Goal: Navigation & Orientation: Find specific page/section

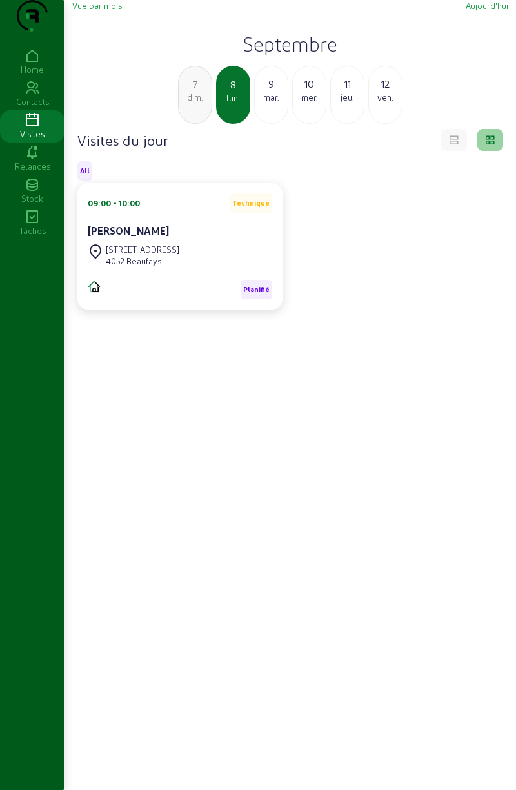
scroll to position [28, 0]
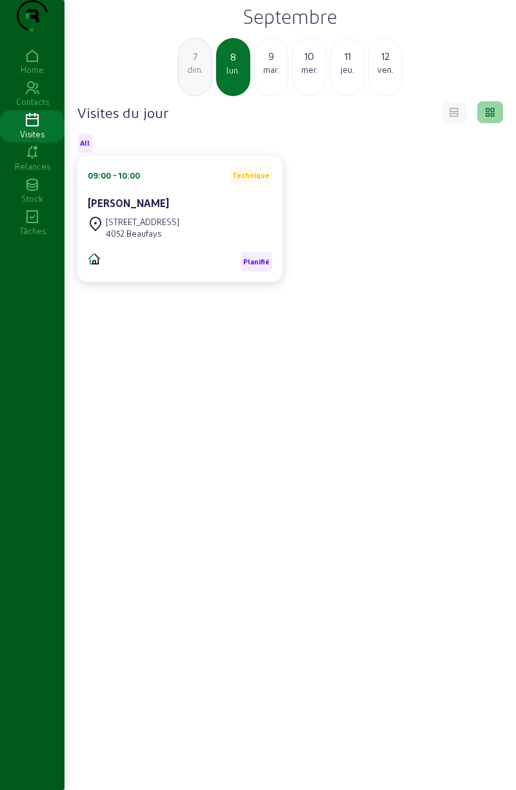
click at [34, 128] on icon at bounding box center [32, 120] width 64 height 15
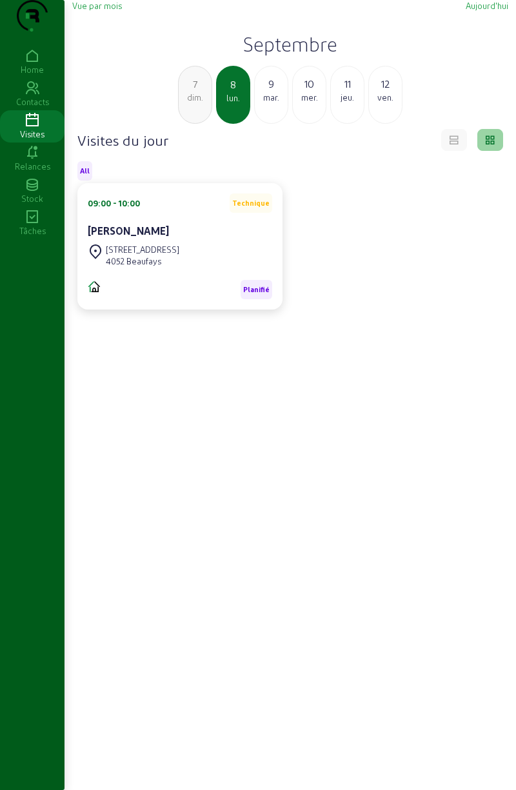
click at [31, 108] on div "Contacts" at bounding box center [32, 102] width 64 height 12
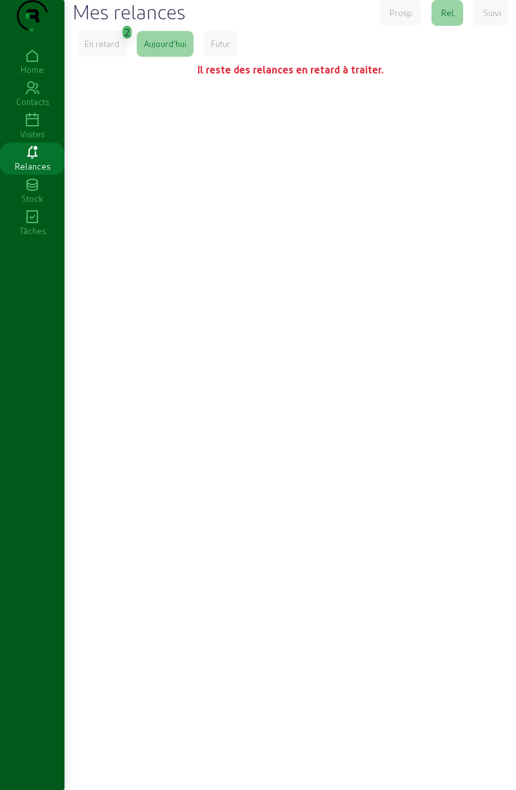
click at [40, 108] on div "Contacts" at bounding box center [32, 102] width 64 height 12
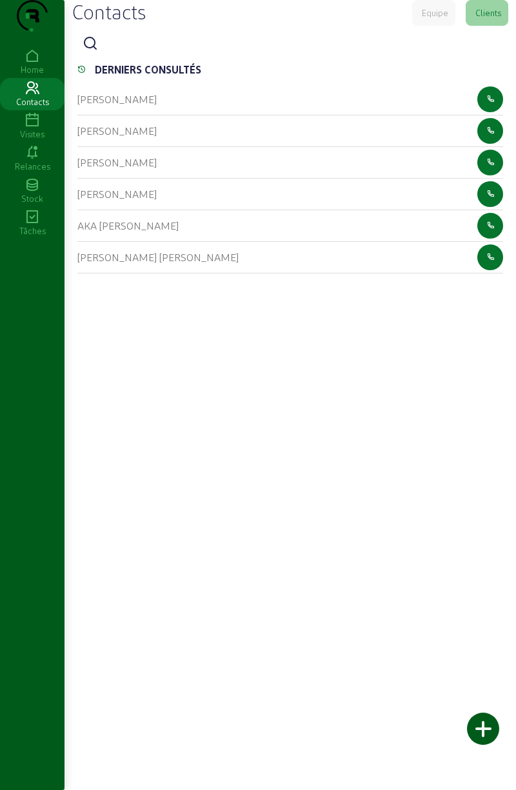
click at [26, 128] on icon at bounding box center [32, 120] width 64 height 15
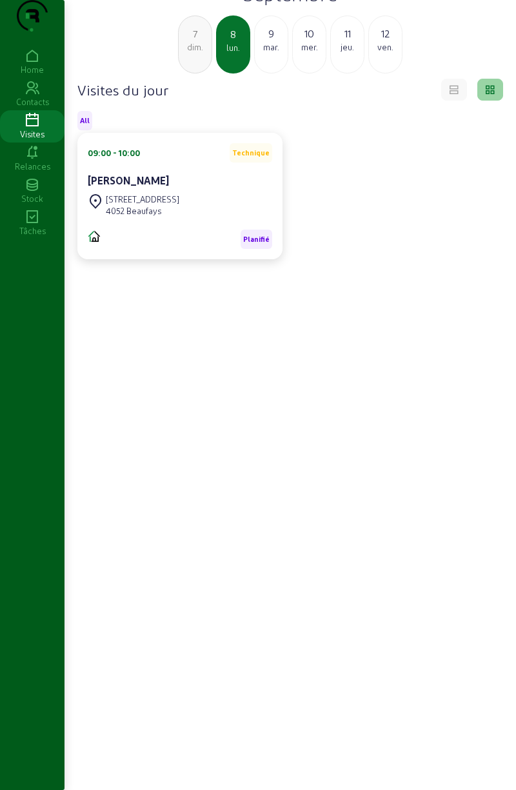
scroll to position [91, 0]
